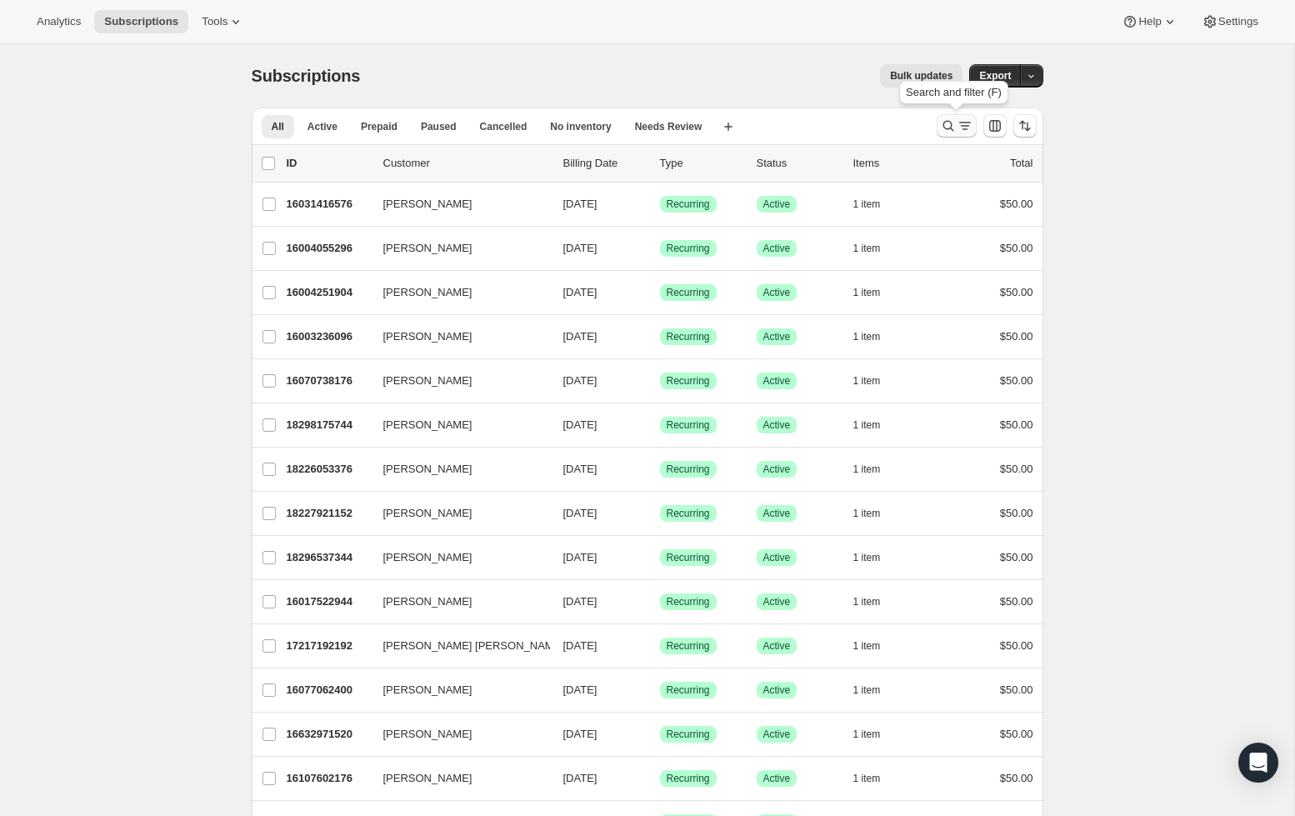
click at [949, 127] on icon "Search and filter results" at bounding box center [948, 125] width 17 height 17
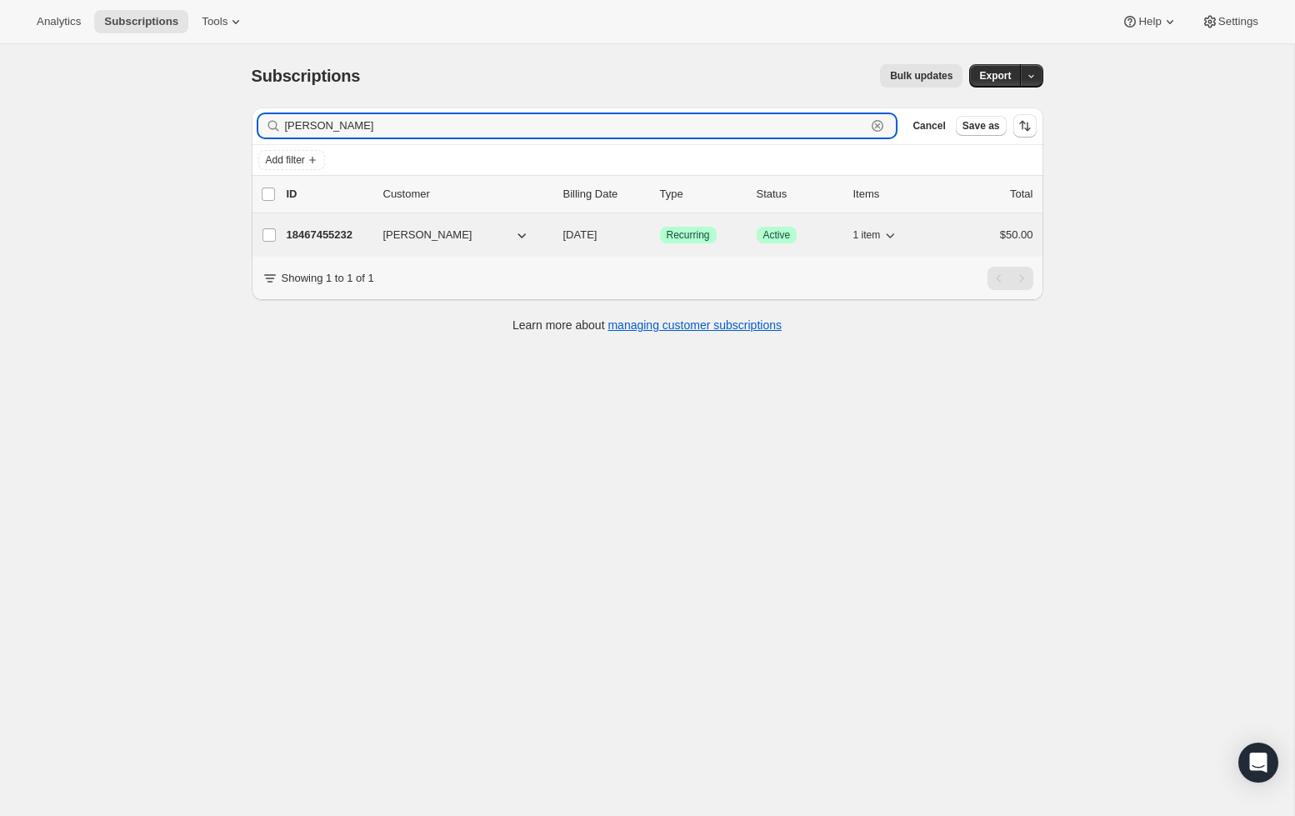
type input "[PERSON_NAME]"
click at [318, 232] on p "18467455232" at bounding box center [328, 235] width 83 height 17
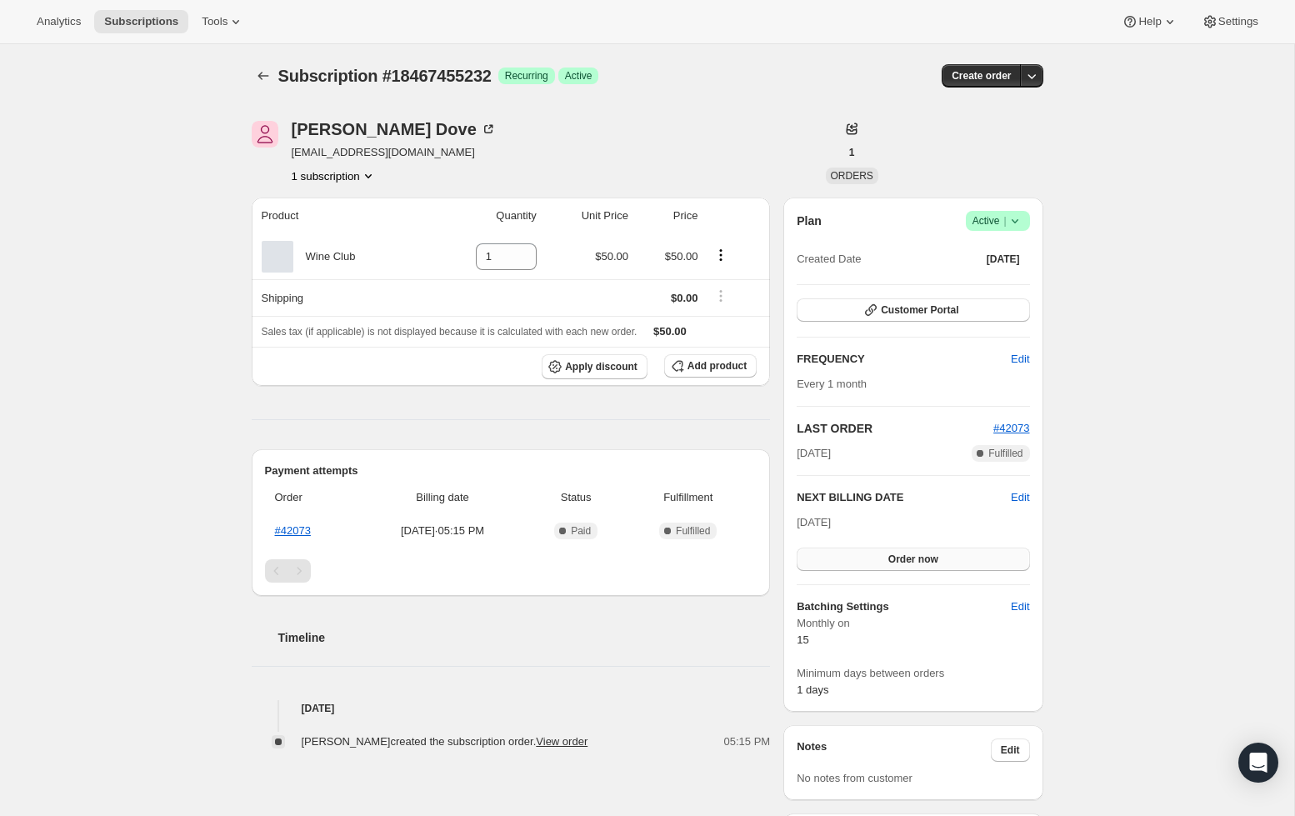
click at [926, 566] on button "Order now" at bounding box center [912, 558] width 232 height 23
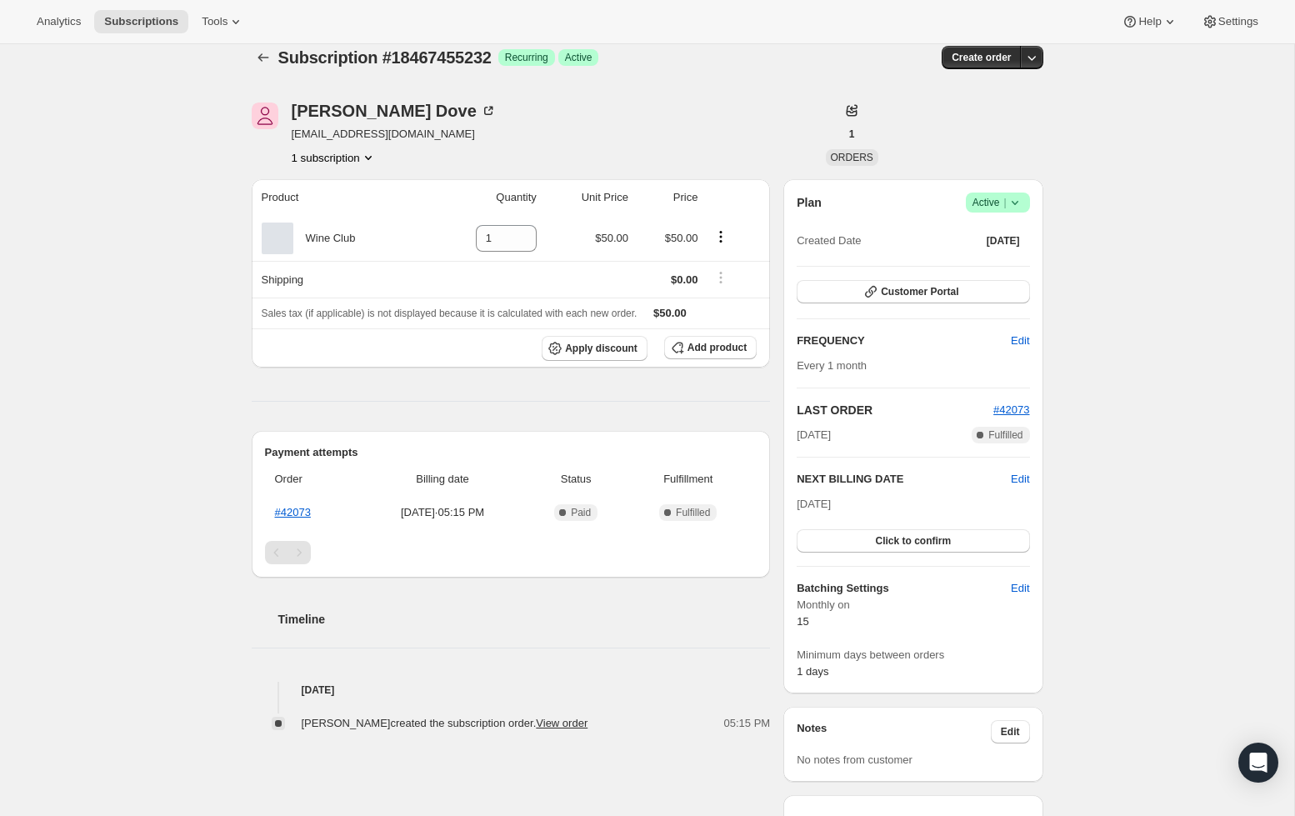
scroll to position [22, 0]
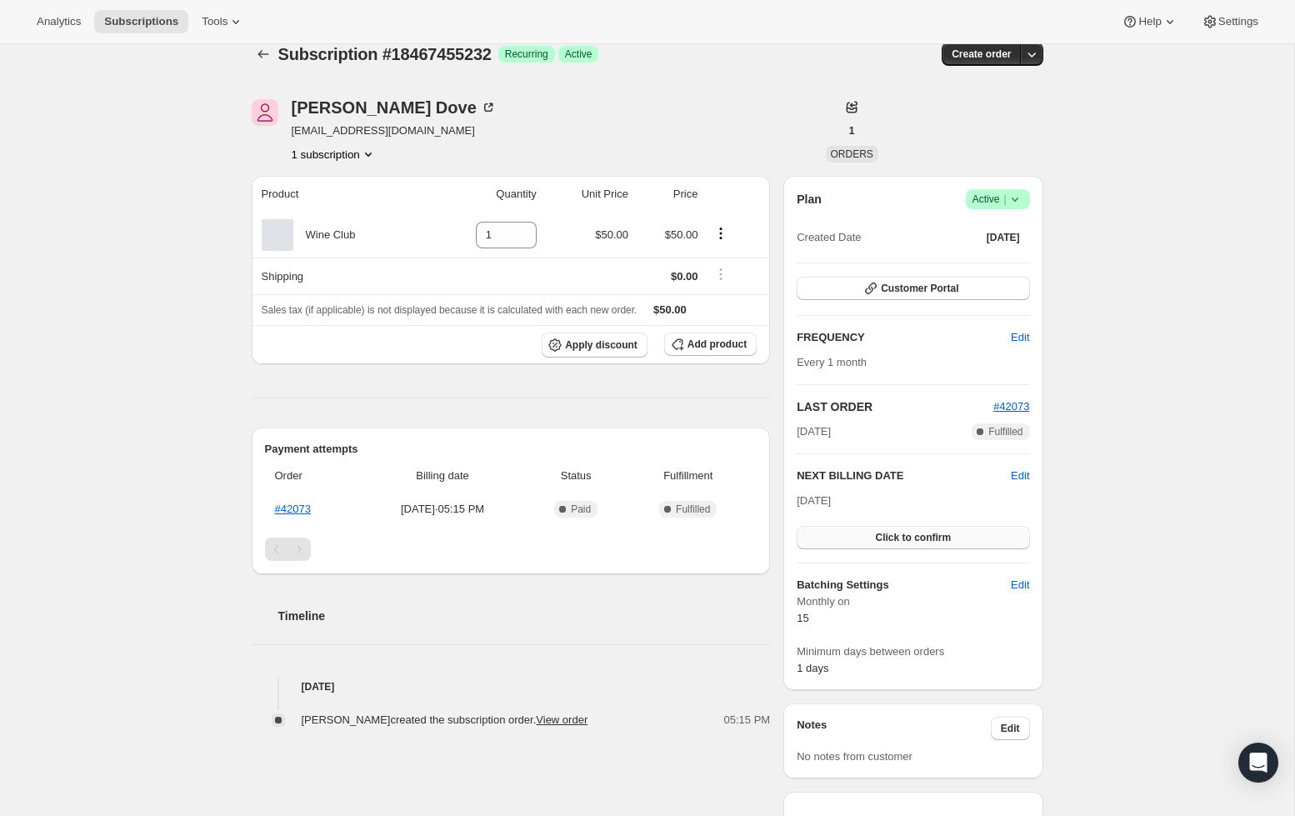
click at [917, 537] on span "Click to confirm" at bounding box center [913, 537] width 76 height 13
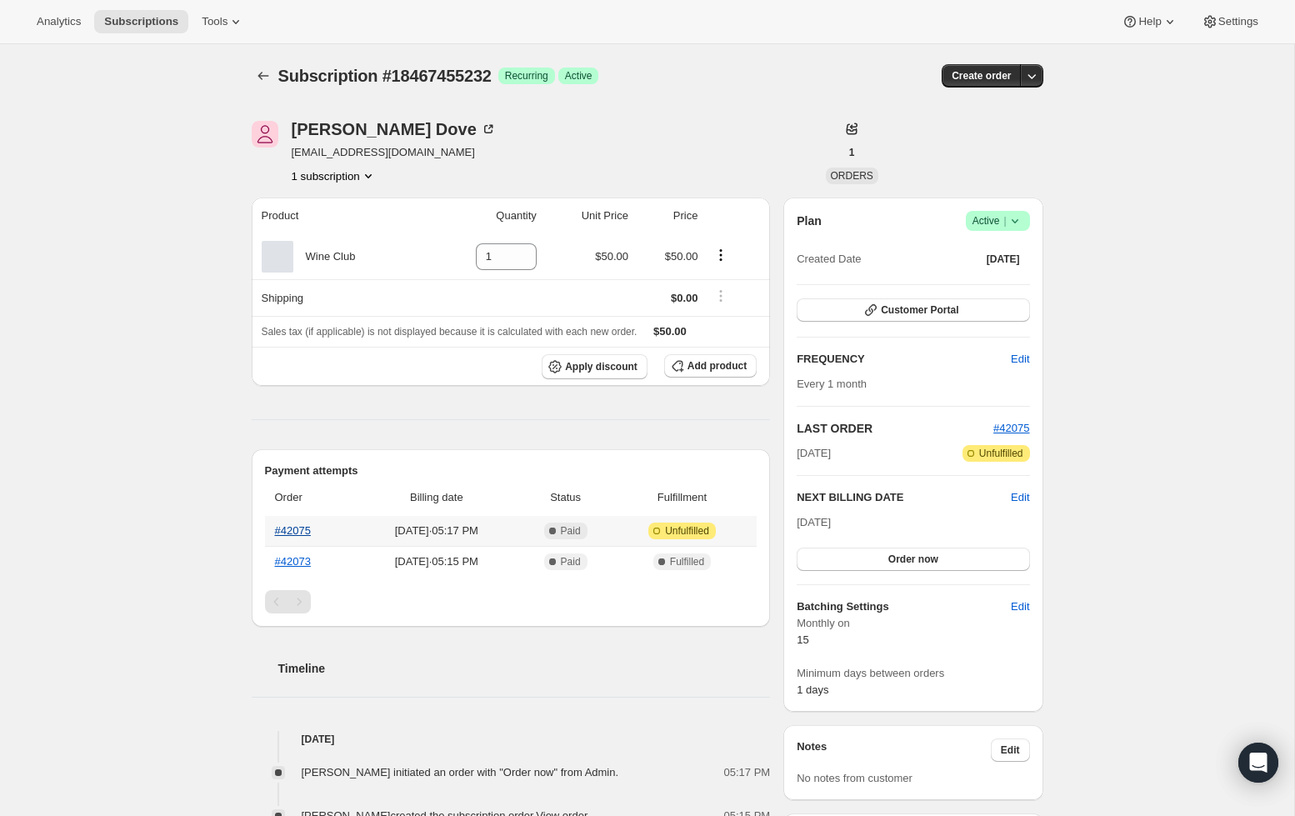
click at [287, 535] on link "#42075" at bounding box center [293, 530] width 36 height 12
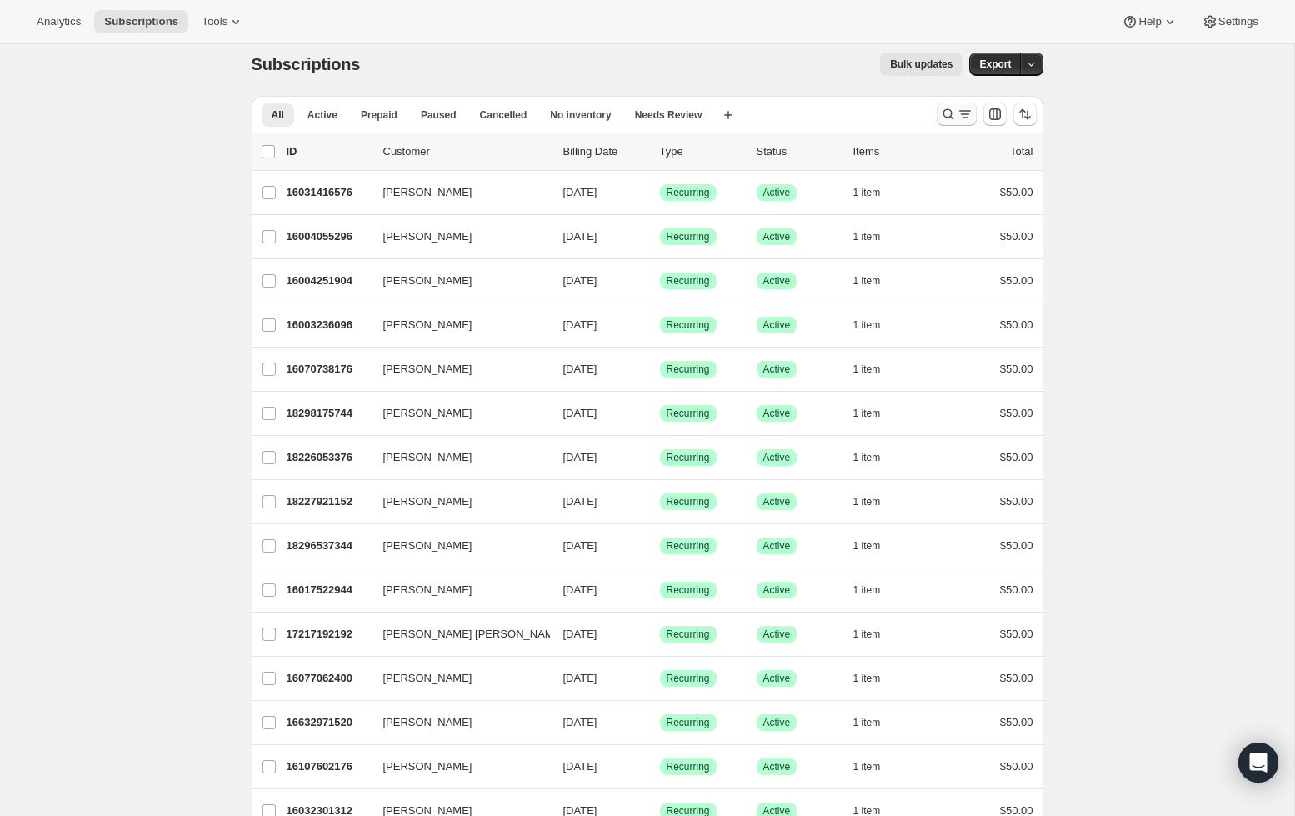
click at [940, 122] on button "Search and filter results" at bounding box center [956, 113] width 40 height 23
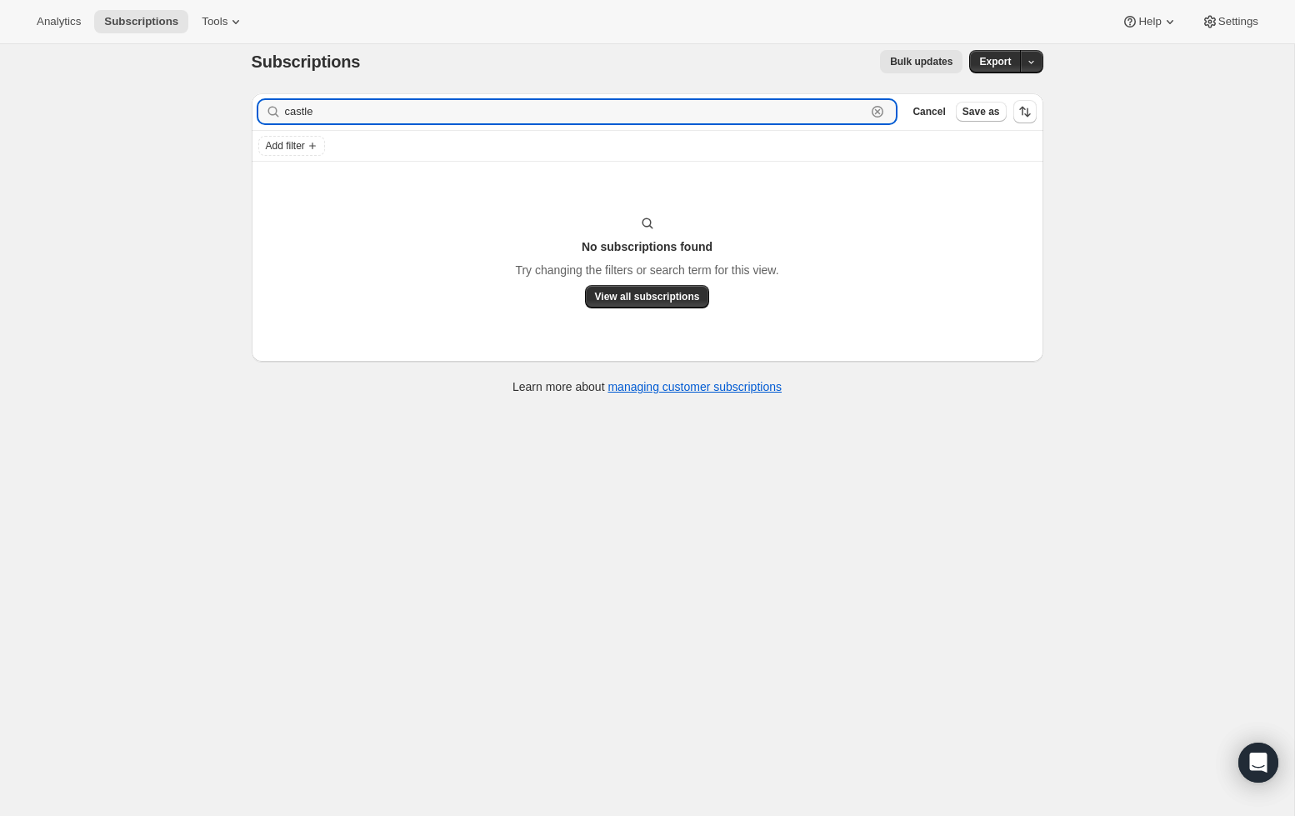
scroll to position [24, 0]
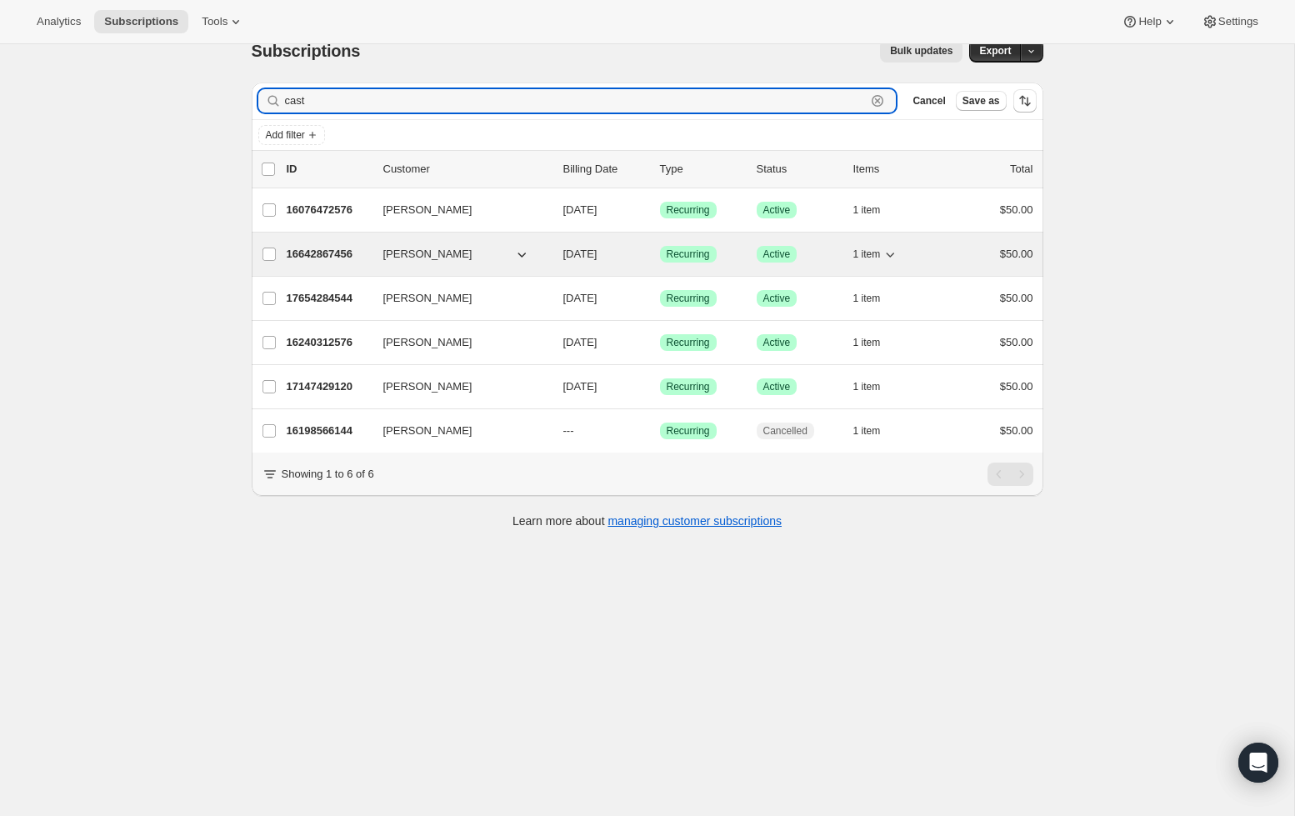
type input "cast"
click at [327, 255] on p "16642867456" at bounding box center [328, 254] width 83 height 17
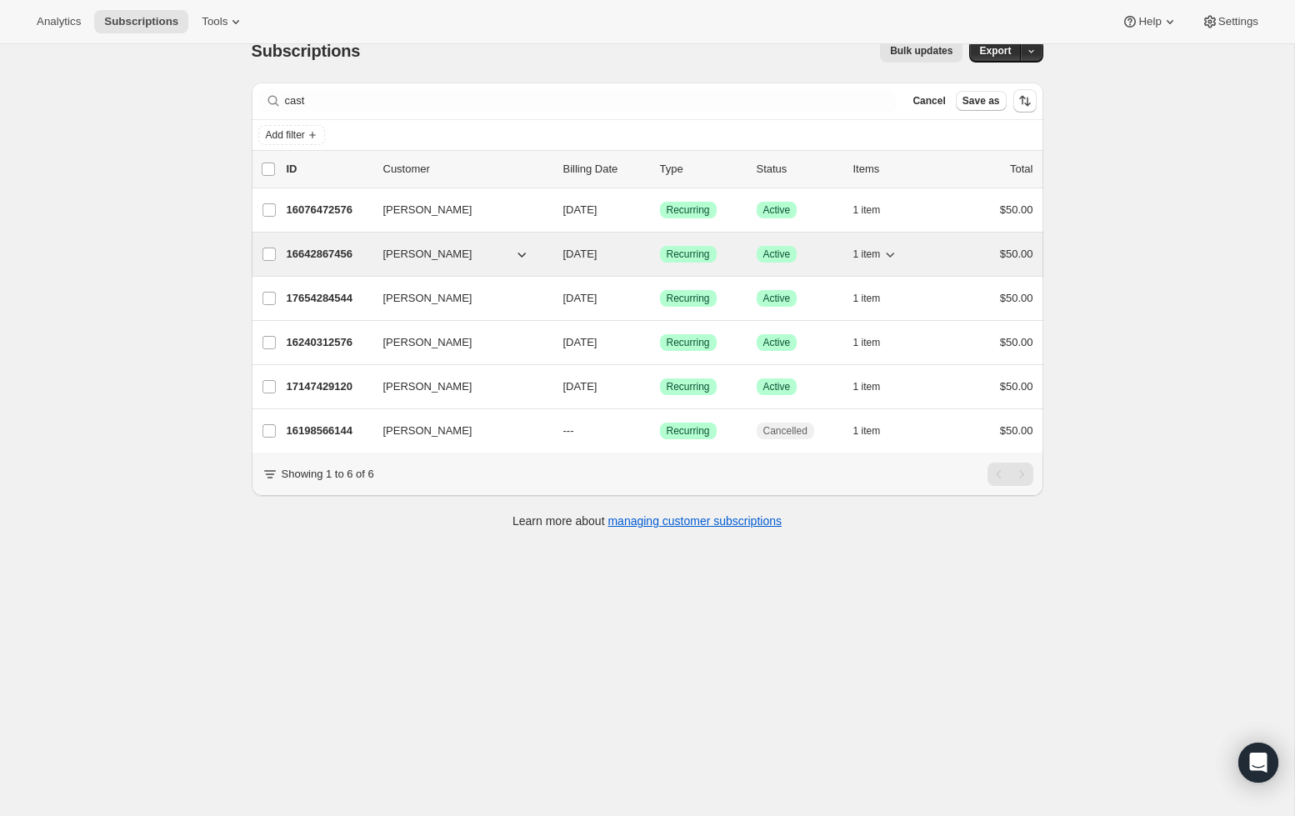
scroll to position [27, 0]
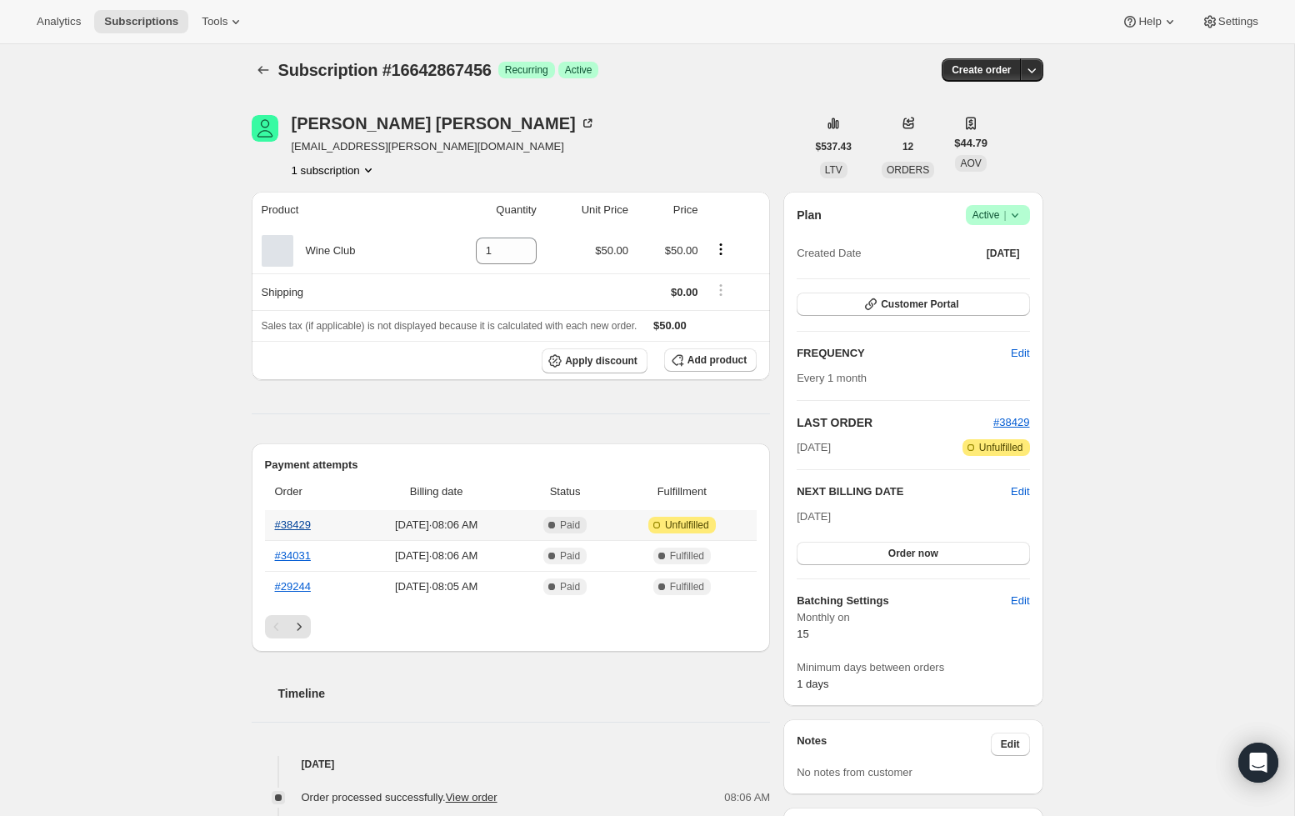
scroll to position [7, 0]
click at [309, 530] on link "#38429" at bounding box center [293, 523] width 36 height 12
